Goal: Use online tool/utility: Utilize a website feature to perform a specific function

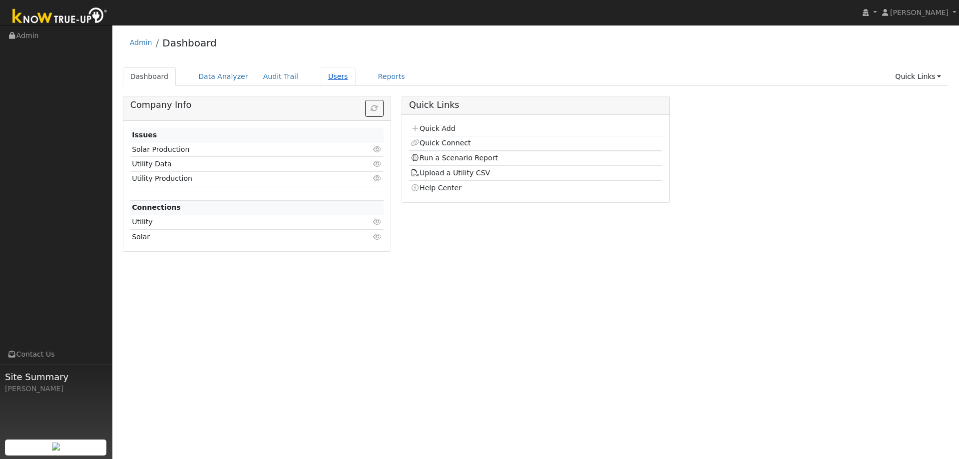
click at [321, 79] on link "Users" at bounding box center [338, 76] width 35 height 18
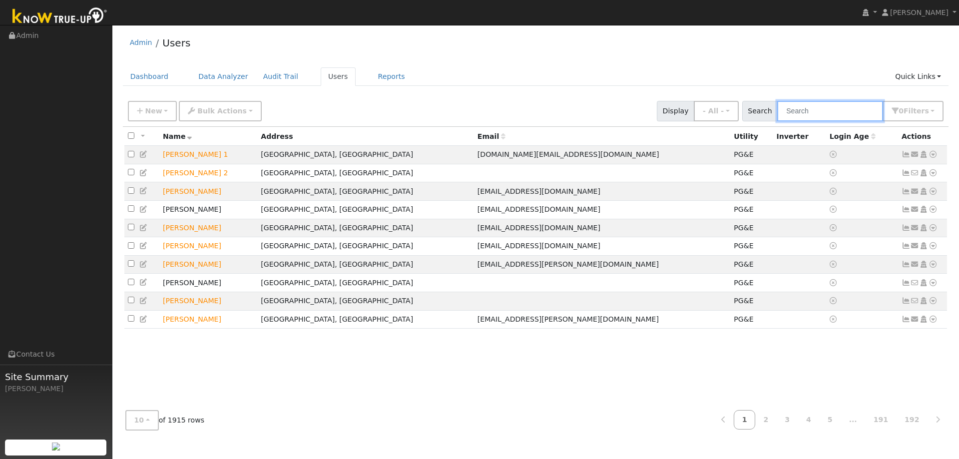
click at [812, 111] on input "text" at bounding box center [831, 111] width 106 height 20
type input "josh hansen"
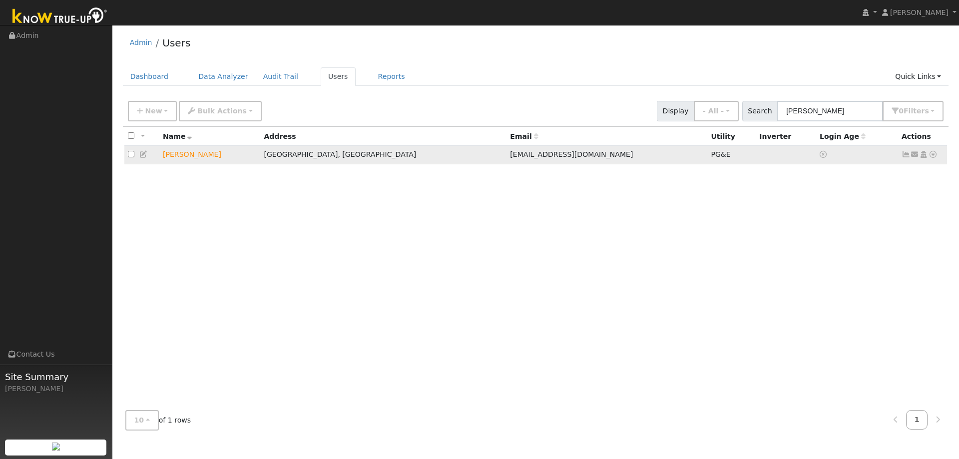
click at [938, 156] on td "Send Email... Copy a Link Reset Password Open Access Data Analyzer Reports Scen…" at bounding box center [922, 155] width 49 height 18
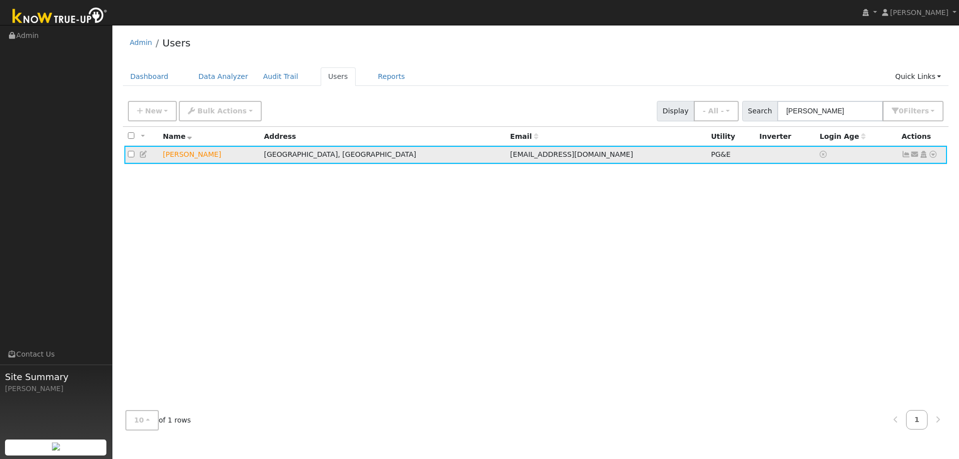
click at [936, 156] on icon at bounding box center [933, 154] width 9 height 7
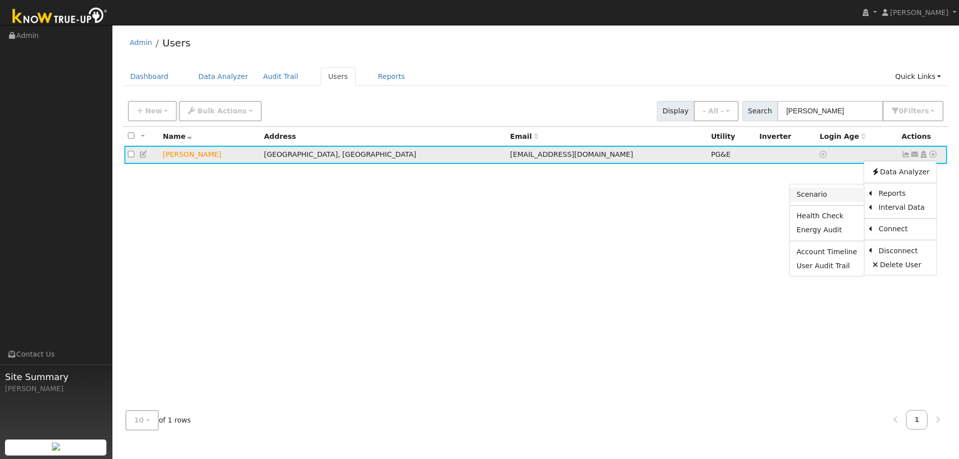
click at [840, 194] on link "Scenario" at bounding box center [827, 195] width 74 height 14
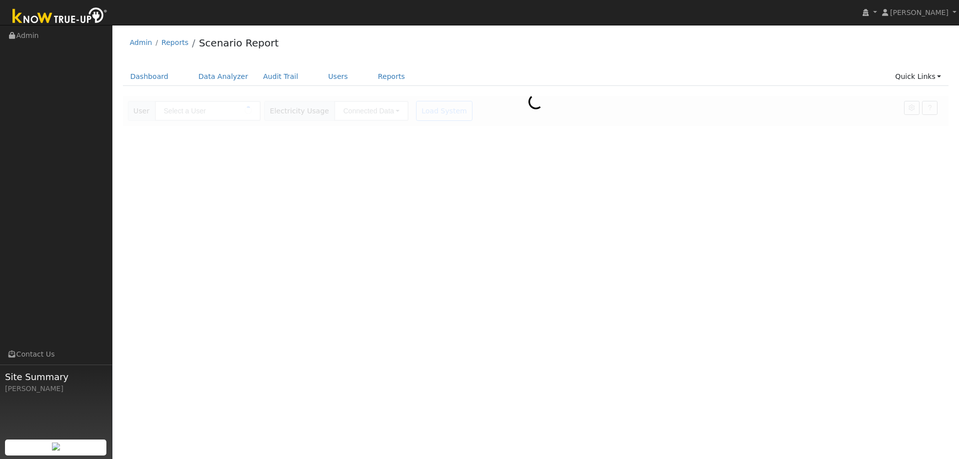
type input "[PERSON_NAME]"
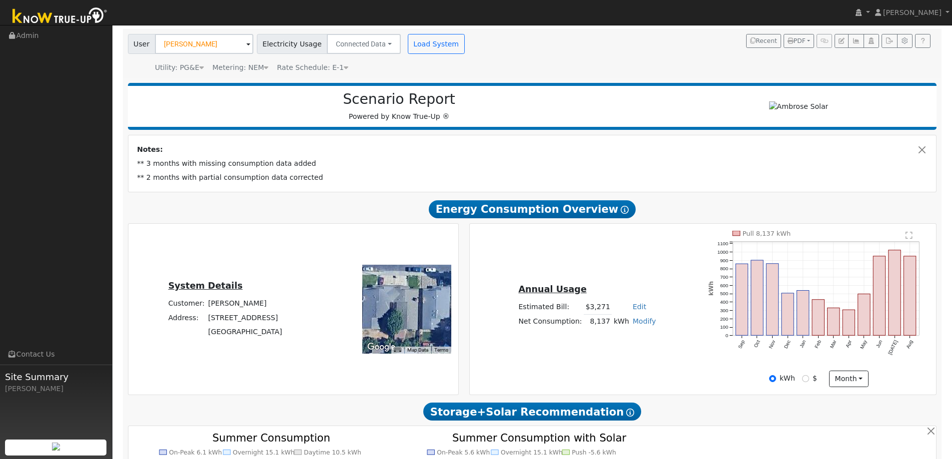
scroll to position [50, 0]
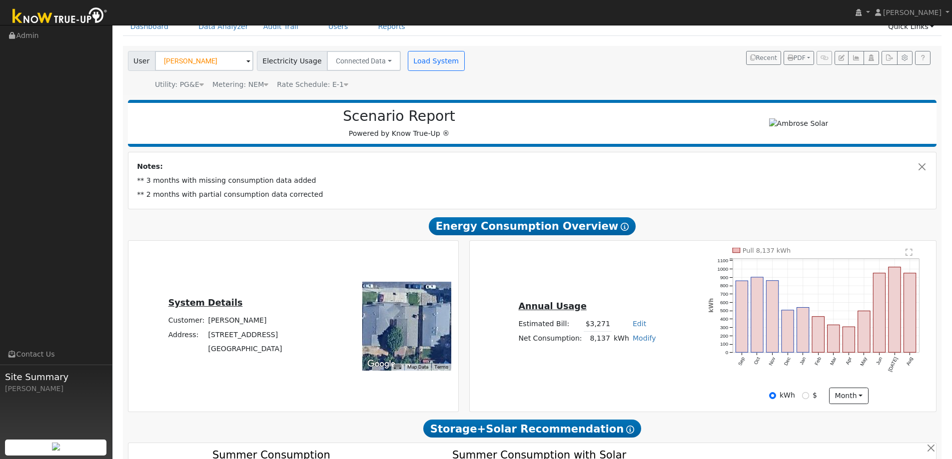
click at [680, 273] on div "Annual Usage Estimated Bill: $3,271 Edit Estimated Bill $ Annual Net Consumptio…" at bounding box center [702, 326] width 463 height 157
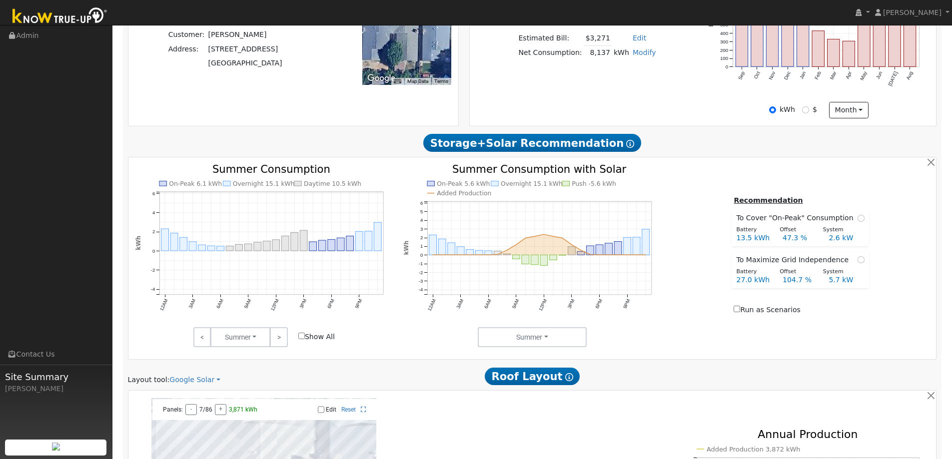
scroll to position [330, 0]
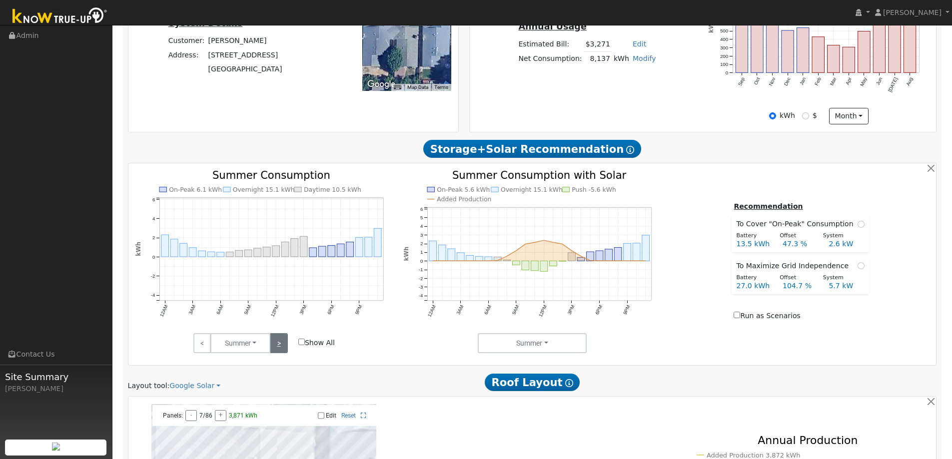
click at [276, 338] on link ">" at bounding box center [278, 343] width 17 height 20
click at [279, 343] on link ">" at bounding box center [278, 343] width 17 height 20
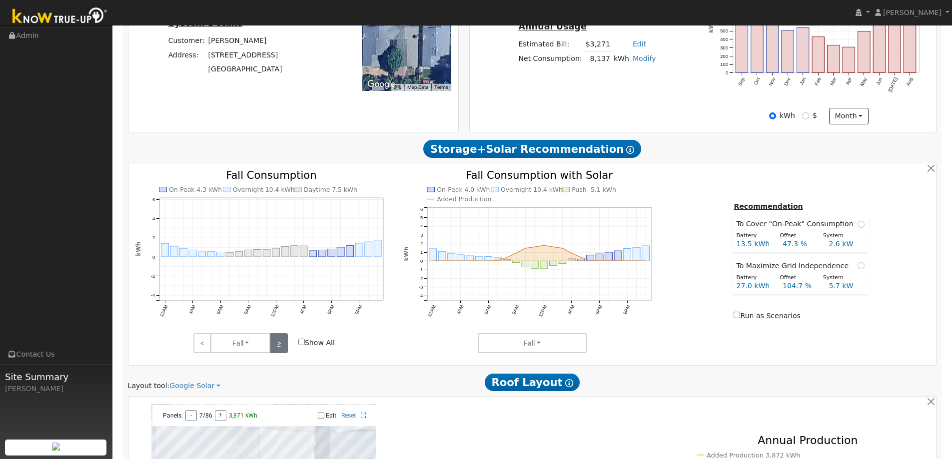
click at [279, 343] on link ">" at bounding box center [278, 343] width 17 height 20
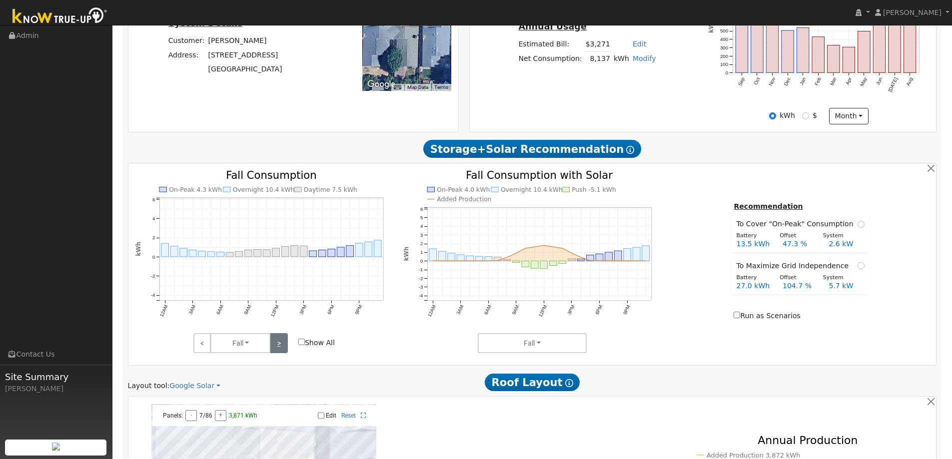
click at [279, 343] on link ">" at bounding box center [278, 343] width 17 height 20
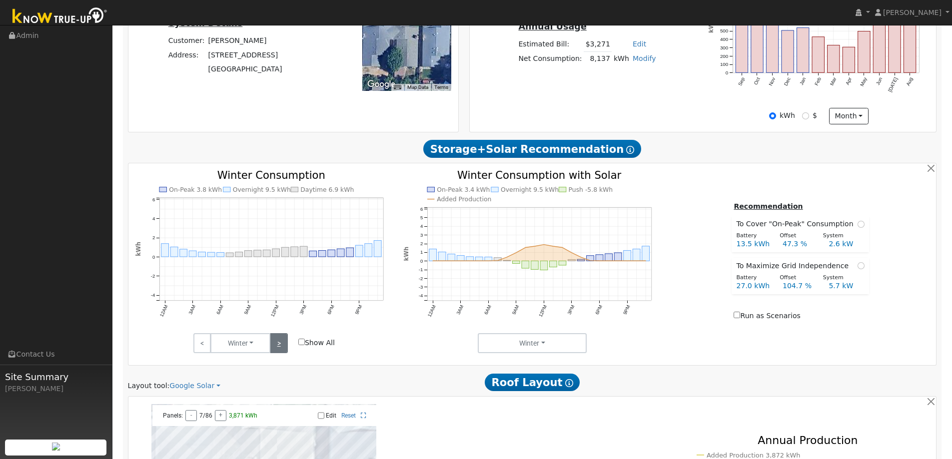
click at [279, 343] on link ">" at bounding box center [278, 343] width 17 height 20
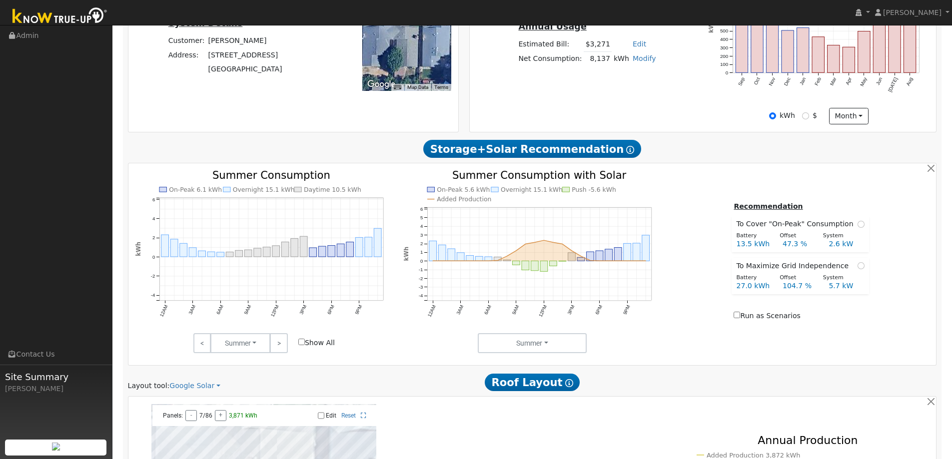
scroll to position [30, 0]
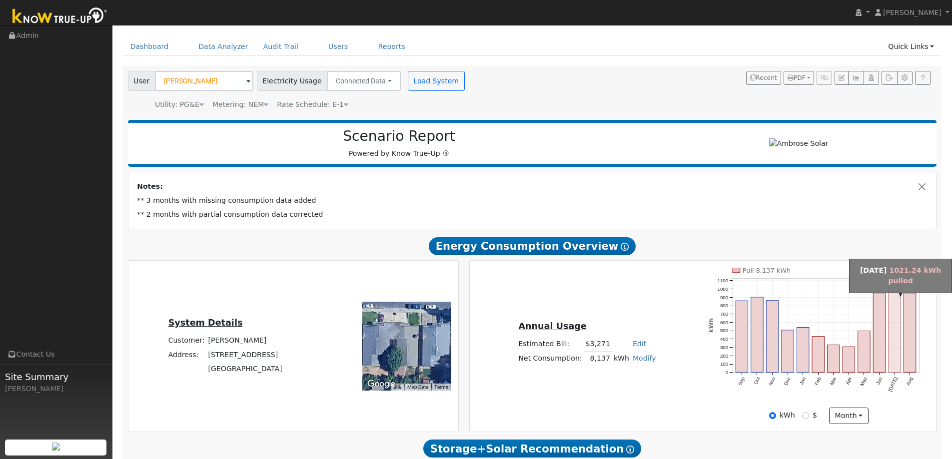
click at [895, 341] on rect "onclick=""" at bounding box center [894, 329] width 12 height 85
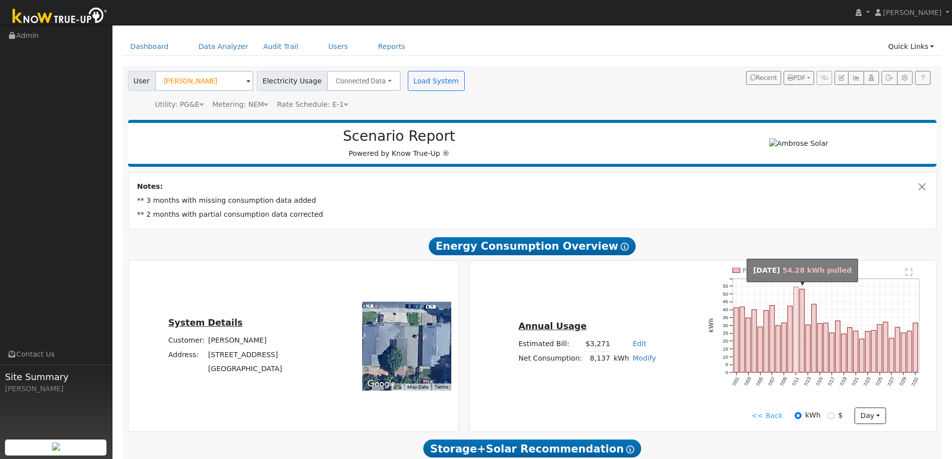
click at [796, 313] on rect "onclick=""" at bounding box center [796, 329] width 5 height 85
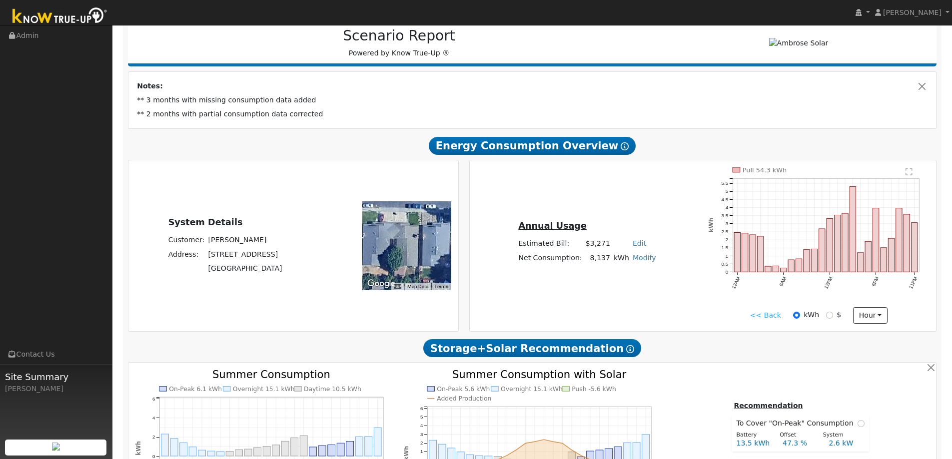
scroll to position [280, 0]
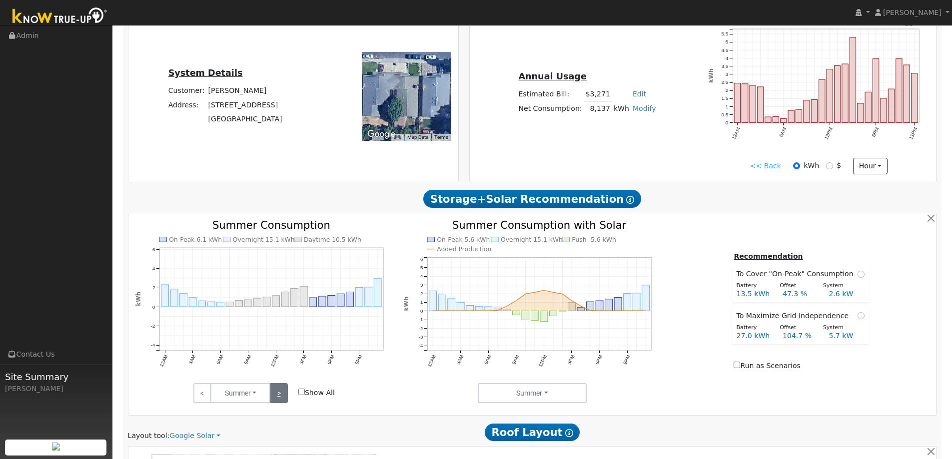
click at [275, 400] on link ">" at bounding box center [278, 393] width 17 height 20
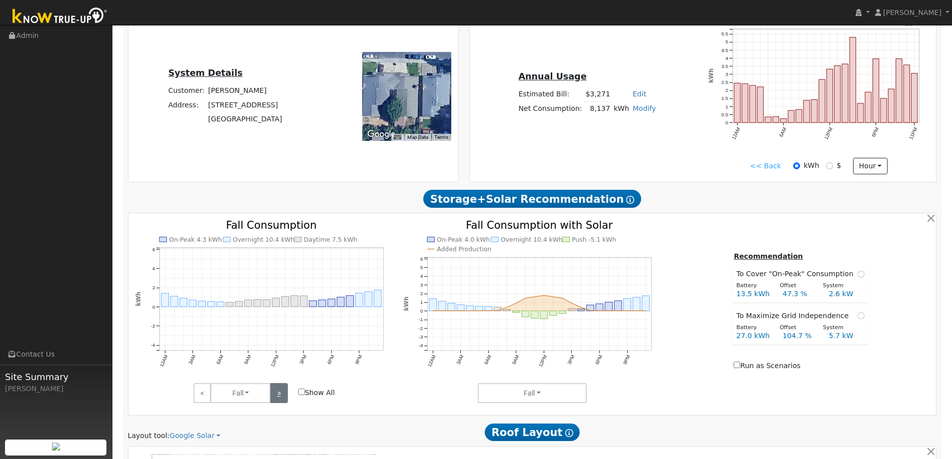
click at [275, 400] on link ">" at bounding box center [278, 393] width 17 height 20
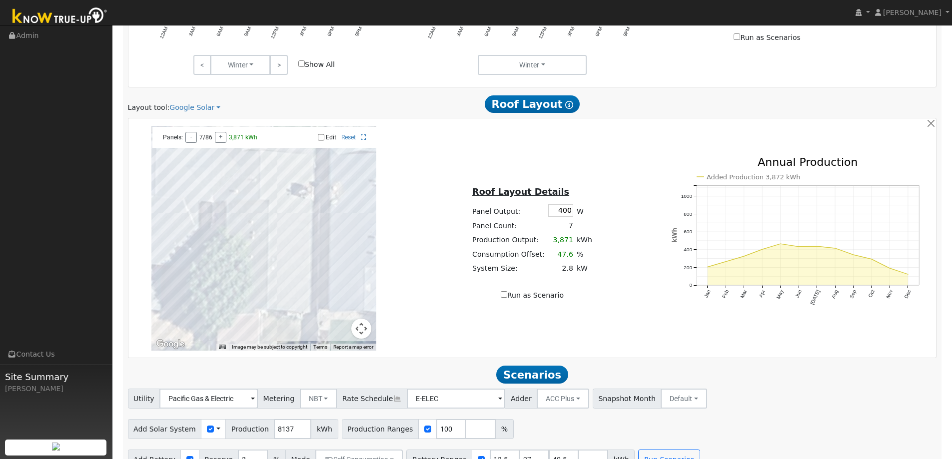
scroll to position [630, 0]
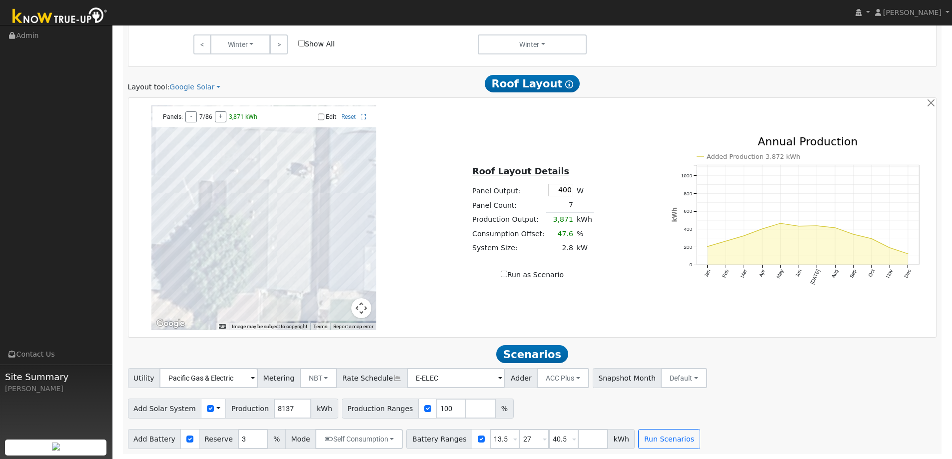
click at [216, 409] on span at bounding box center [218, 409] width 4 height 10
click at [225, 428] on link "Use CSV Data" at bounding box center [243, 426] width 69 height 14
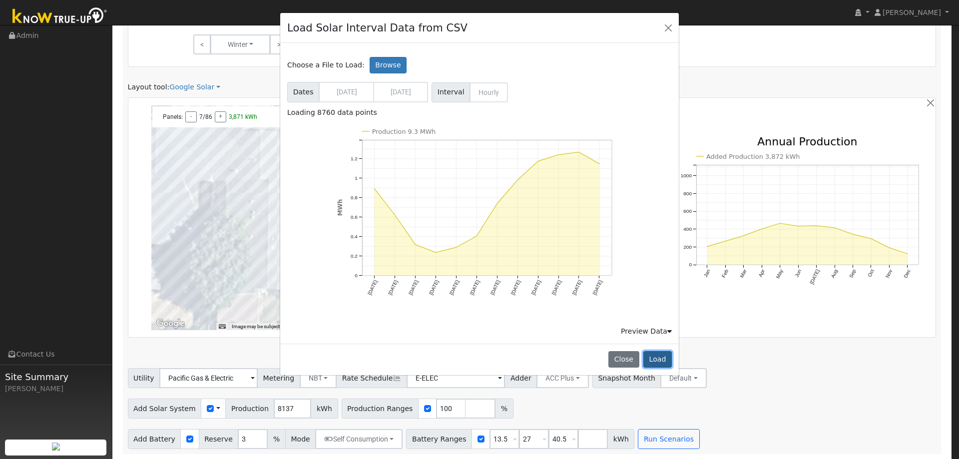
click at [661, 356] on button "Load" at bounding box center [658, 359] width 28 height 17
type input "9291"
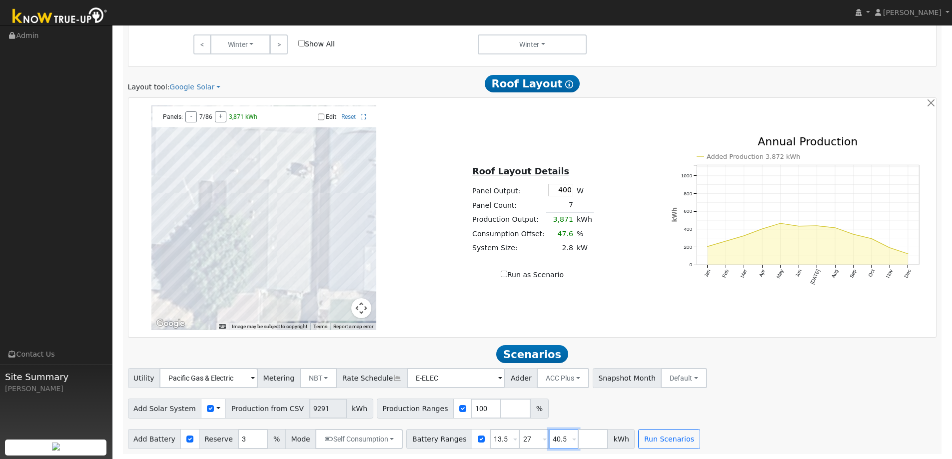
drag, startPoint x: 555, startPoint y: 438, endPoint x: 448, endPoint y: 432, distance: 106.6
click at [448, 432] on div "Battery Ranges 13.5 Overrides Reserve % Mode None None Self Consumption Peak Sa…" at bounding box center [520, 439] width 228 height 20
drag, startPoint x: 517, startPoint y: 440, endPoint x: 472, endPoint y: 440, distance: 44.5
click at [476, 440] on div "Battery Ranges 13.5 Overrides Reserve % Mode None None Self Consumption Peak Sa…" at bounding box center [505, 439] width 199 height 20
click at [591, 436] on button "Run Scenarios" at bounding box center [609, 439] width 61 height 20
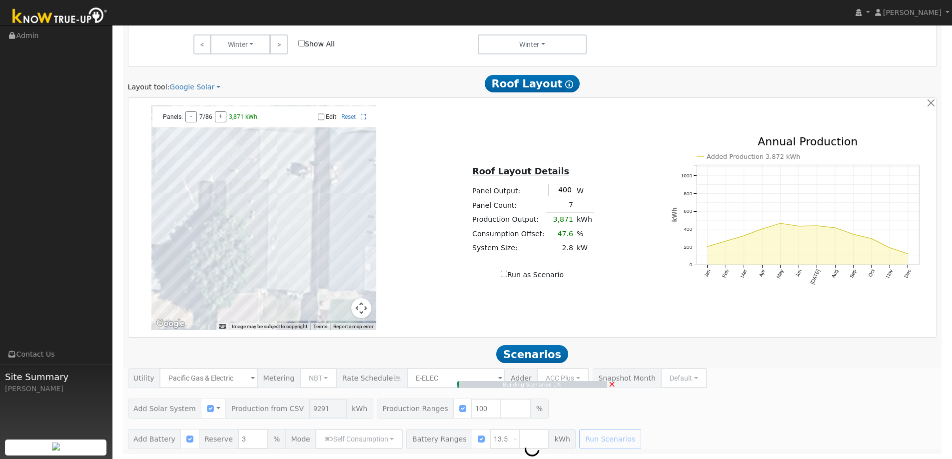
type input "6.2"
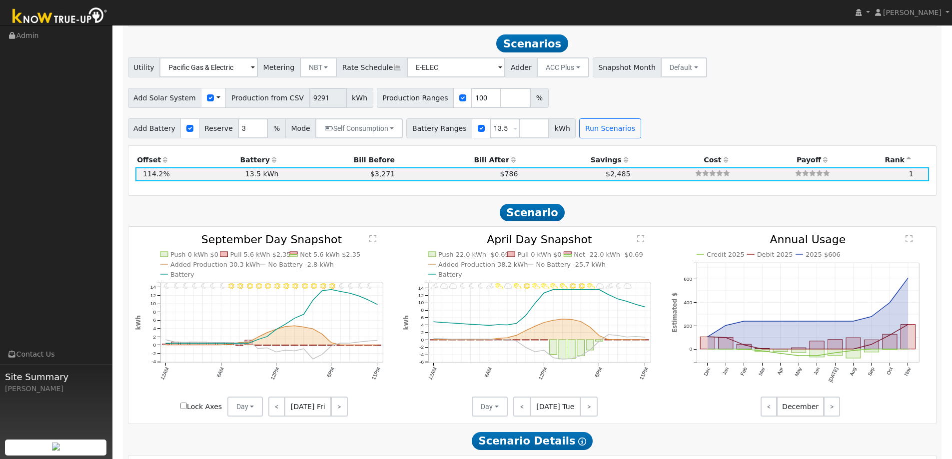
scroll to position [944, 0]
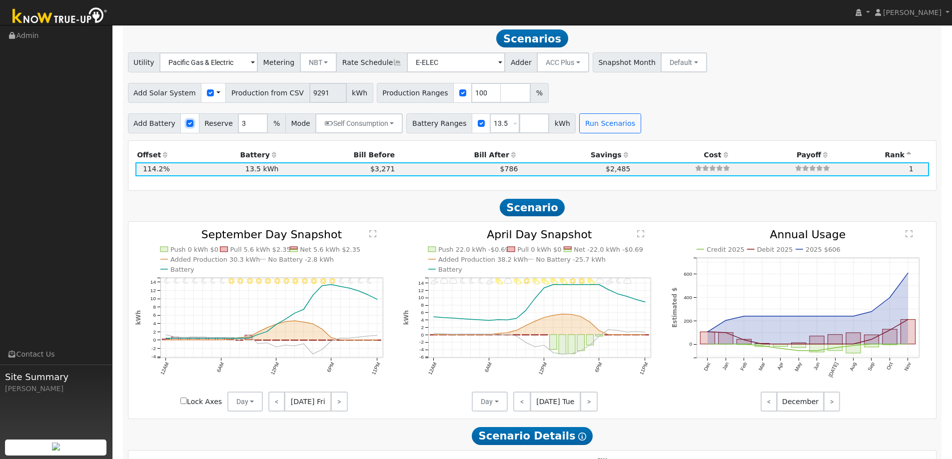
click at [186, 127] on input "checkbox" at bounding box center [189, 123] width 7 height 7
checkbox input "false"
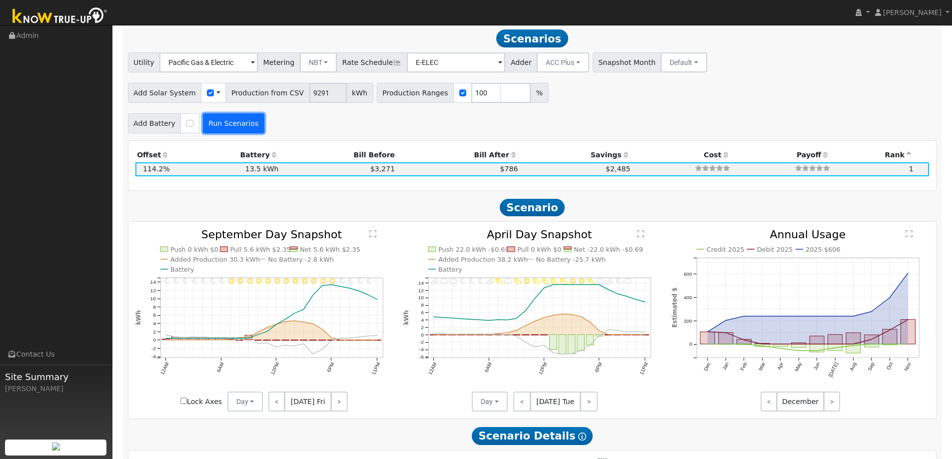
click at [240, 130] on button "Run Scenarios" at bounding box center [233, 123] width 61 height 20
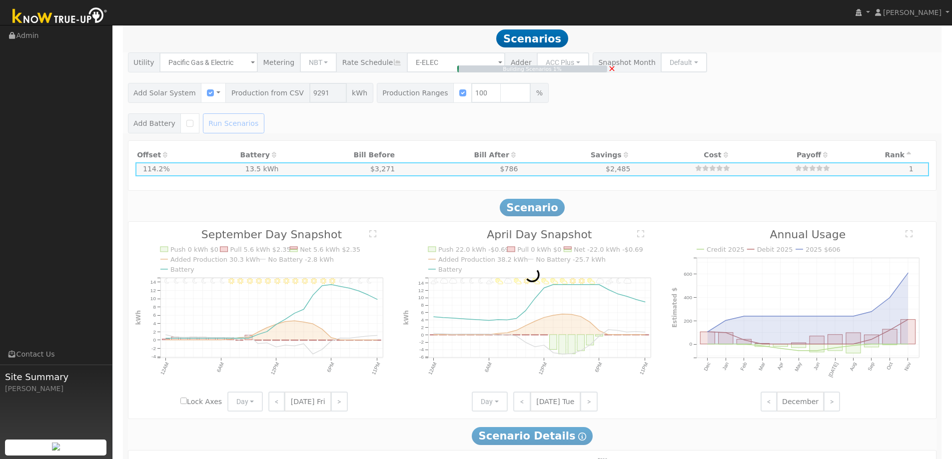
type input "$6,504"
